Goal: Check status: Check status

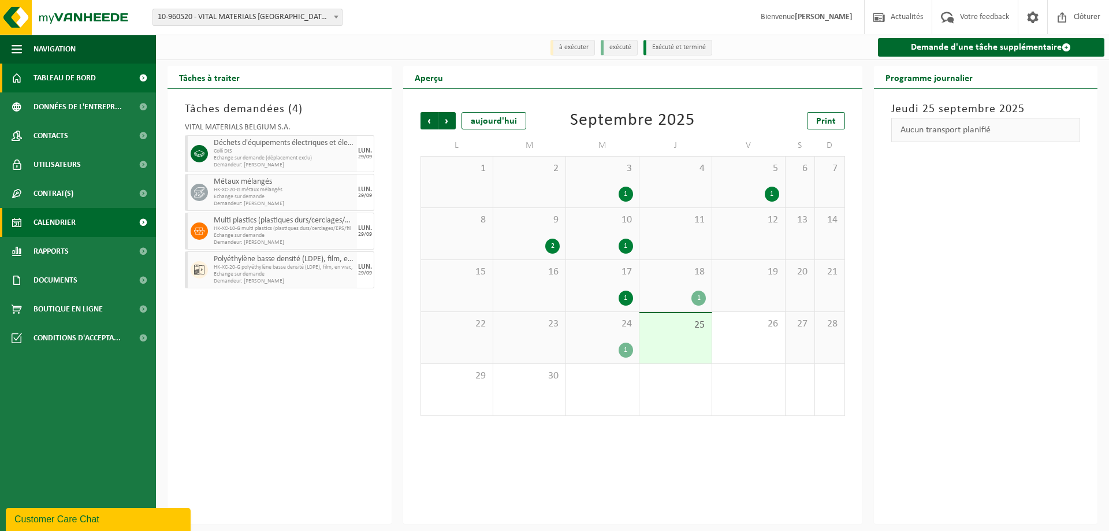
click at [42, 68] on span "Tableau de bord" at bounding box center [64, 78] width 62 height 29
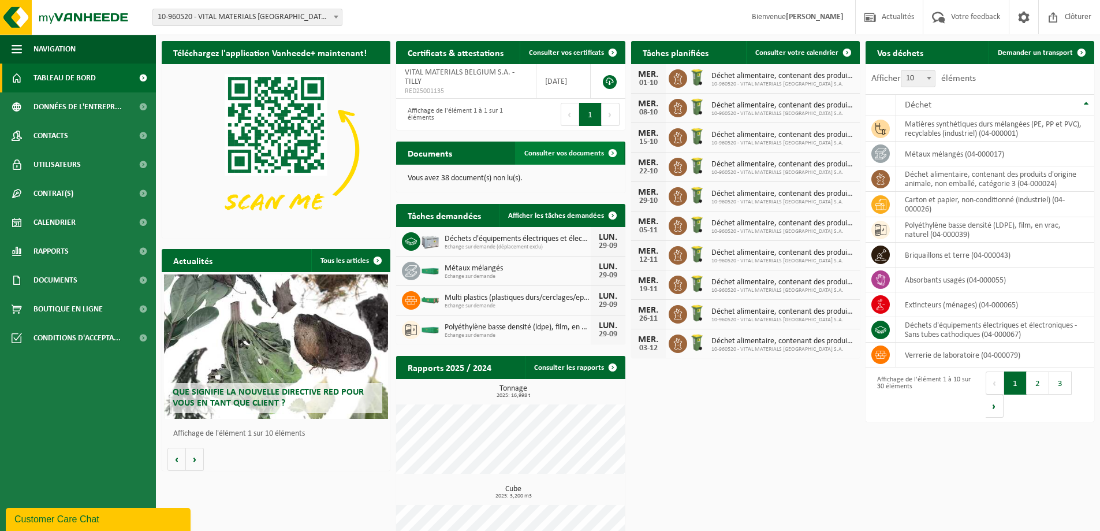
click at [561, 154] on span "Consulter vos documents" at bounding box center [564, 154] width 80 height 8
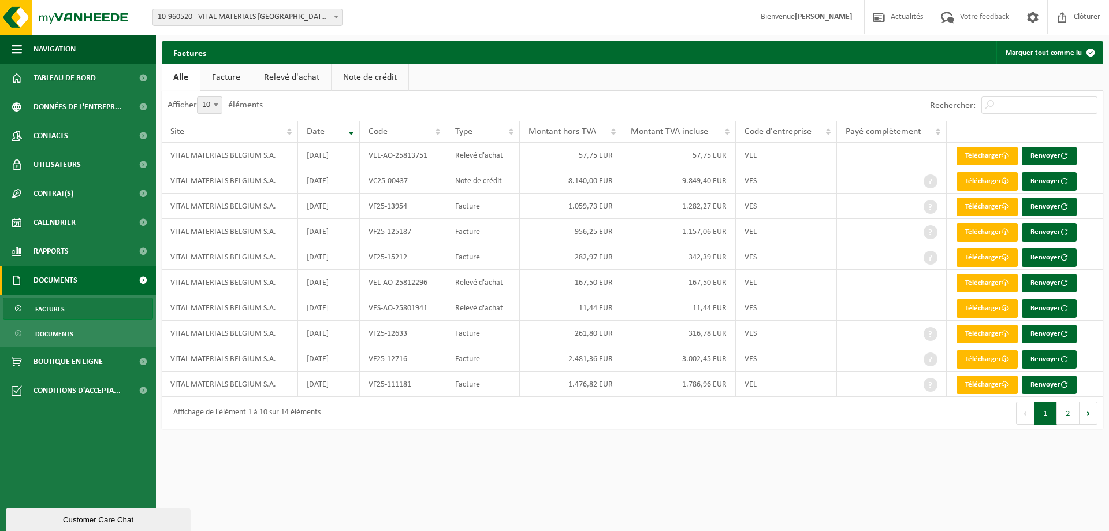
click at [233, 84] on link "Facture" at bounding box center [225, 77] width 51 height 27
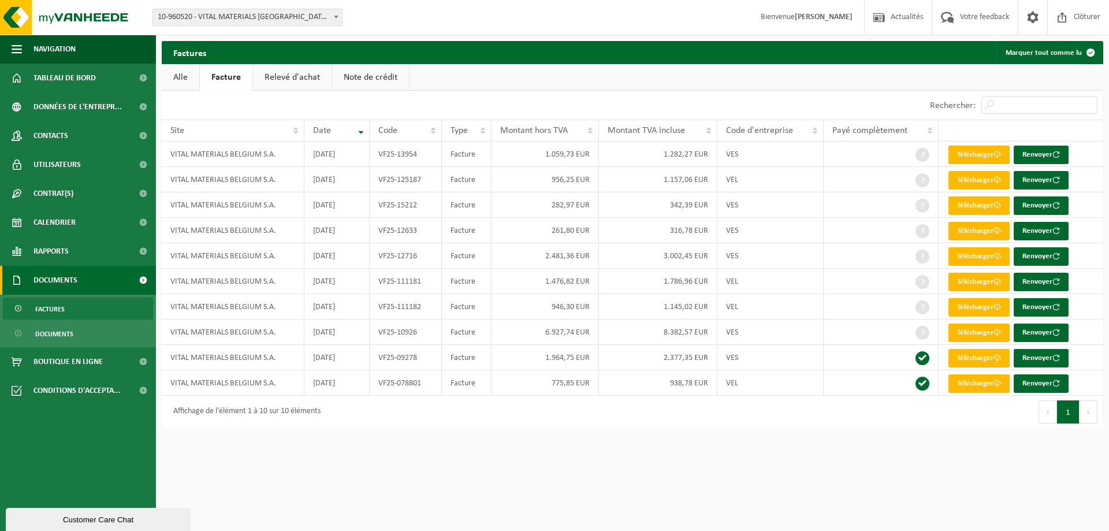
click at [286, 81] on link "Relevé d'achat" at bounding box center [292, 77] width 79 height 27
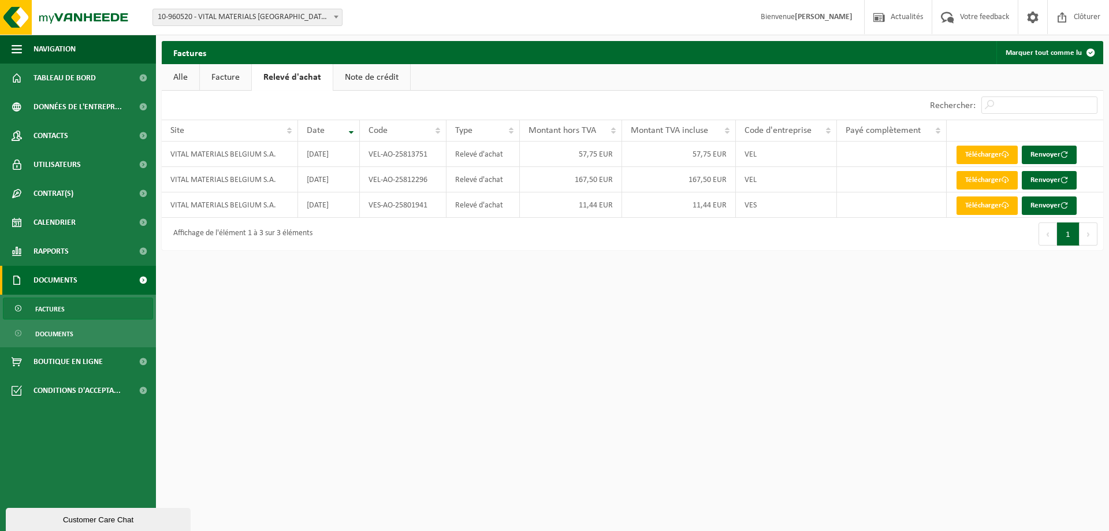
click at [379, 73] on link "Note de crédit" at bounding box center [371, 77] width 77 height 27
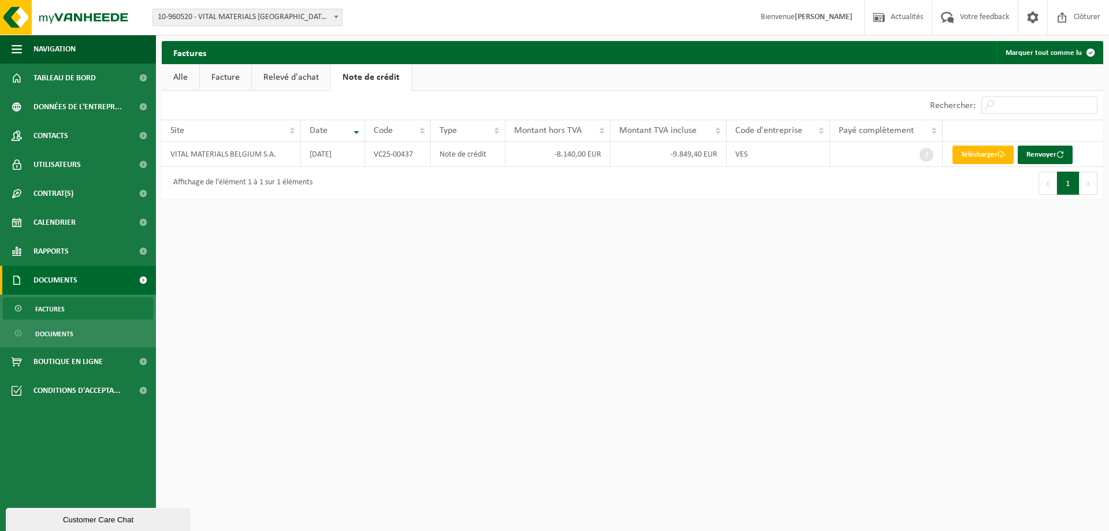
click at [321, 75] on link "Relevé d'achat" at bounding box center [291, 77] width 79 height 27
